Goal: Information Seeking & Learning: Learn about a topic

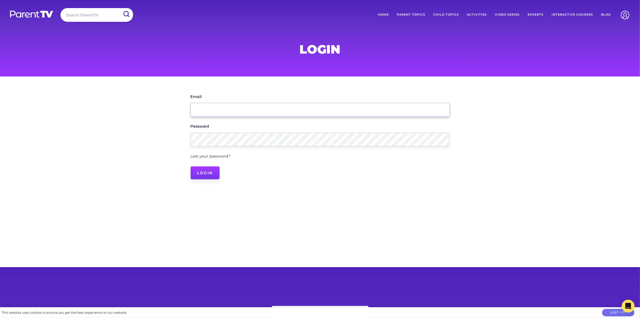
type input "[EMAIL_ADDRESS][DOMAIN_NAME]"
click at [214, 172] on input "Login" at bounding box center [205, 172] width 29 height 13
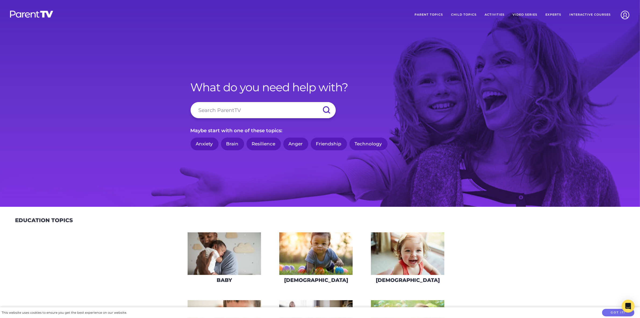
click at [222, 112] on input "search" at bounding box center [263, 110] width 145 height 16
type input "m"
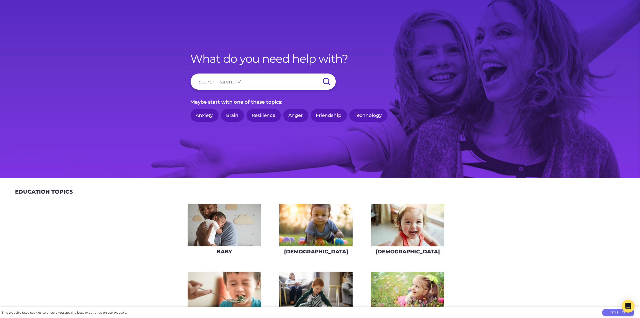
scroll to position [101, 0]
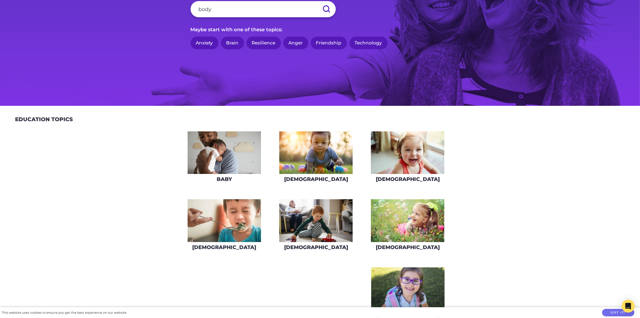
type input "body"
click at [317, 1] on input "submit" at bounding box center [326, 9] width 19 height 16
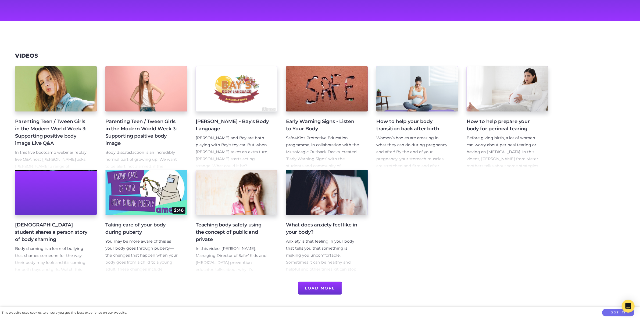
scroll to position [67, 0]
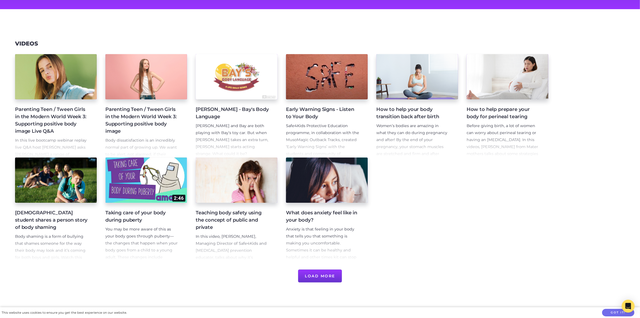
click at [226, 216] on h4 "Teaching body safety using the concept of public and private" at bounding box center [232, 220] width 73 height 22
